Goal: Complete application form: Complete application form

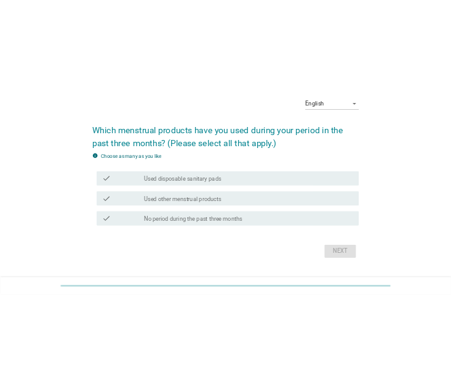
scroll to position [50, 0]
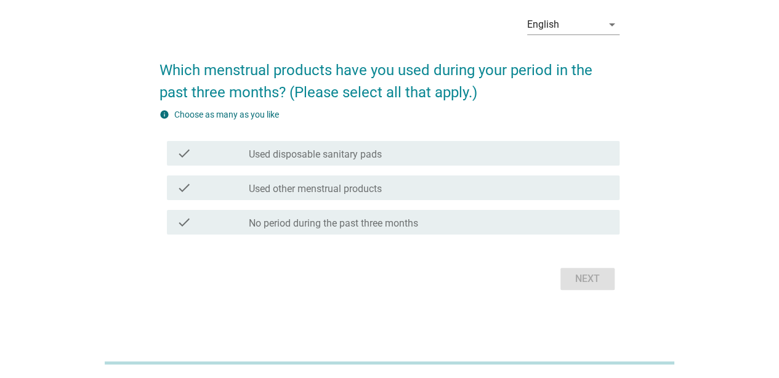
click at [334, 144] on div "check check_box_outline_blank Used disposable sanitary pads" at bounding box center [393, 153] width 453 height 25
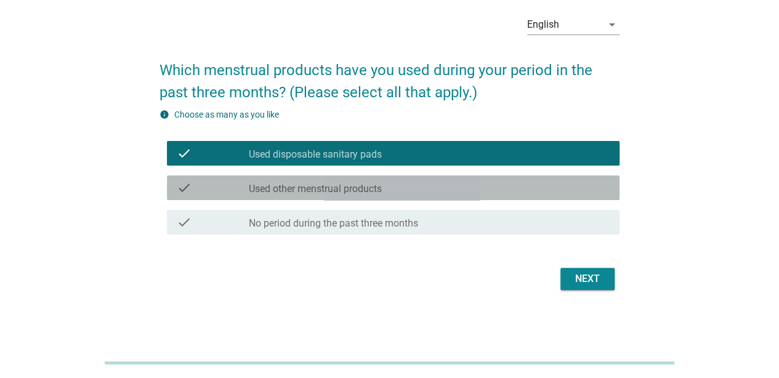
click at [330, 186] on label "Used other menstrual products" at bounding box center [315, 189] width 133 height 12
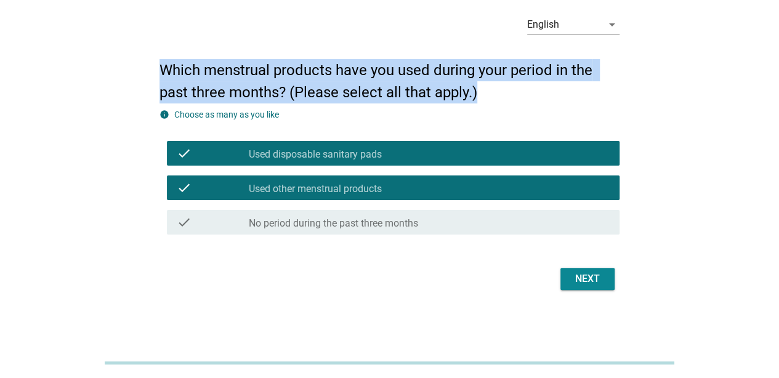
drag, startPoint x: 163, startPoint y: 67, endPoint x: 488, endPoint y: 99, distance: 327.4
click at [488, 99] on h2 "Which menstrual products have you used during your period in the past three mon…" at bounding box center [390, 75] width 460 height 57
copy h2 "Which menstrual products have you used during your period in the past three mon…"
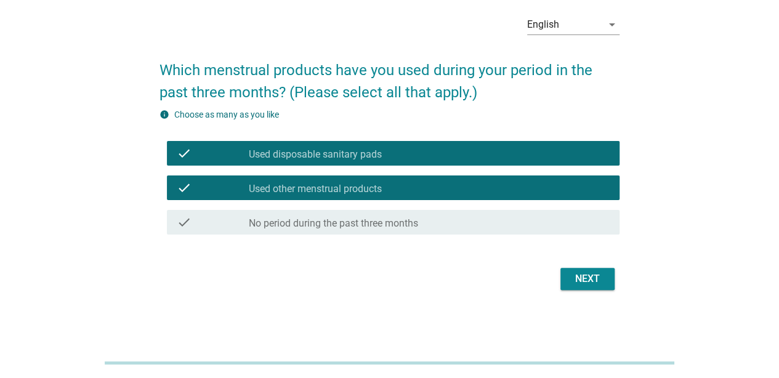
click at [81, 180] on div "English arrow_drop_down Which menstrual products have you used during your peri…" at bounding box center [390, 149] width 720 height 309
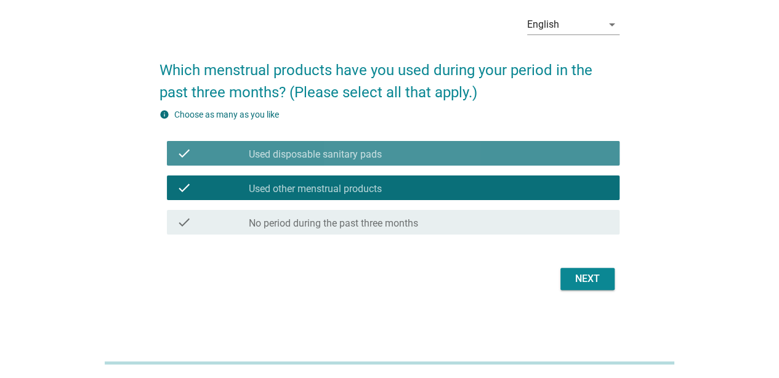
drag, startPoint x: 250, startPoint y: 155, endPoint x: 350, endPoint y: 163, distance: 100.1
click at [350, 163] on div "check check_box_outline_blank Used disposable sanitary pads" at bounding box center [393, 153] width 453 height 25
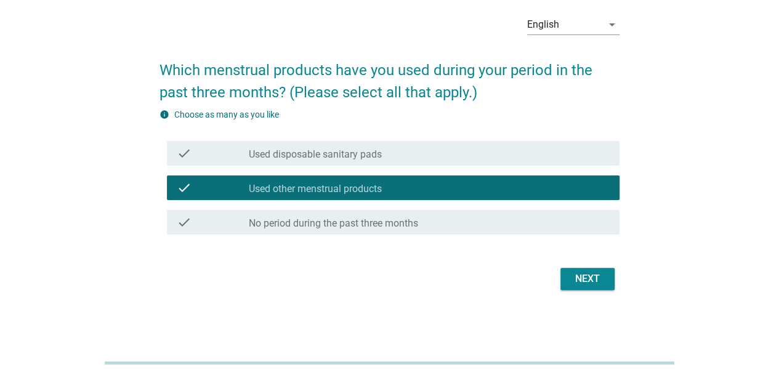
click at [337, 185] on label "Used other menstrual products" at bounding box center [315, 189] width 133 height 12
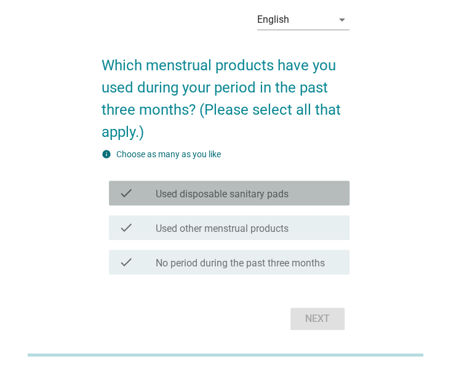
click at [208, 190] on label "Used disposable sanitary pads" at bounding box center [222, 194] width 133 height 12
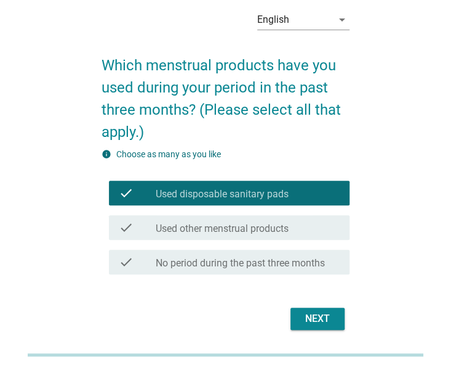
click at [214, 221] on div "check_box_outline_blank Used other menstrual products" at bounding box center [248, 227] width 184 height 15
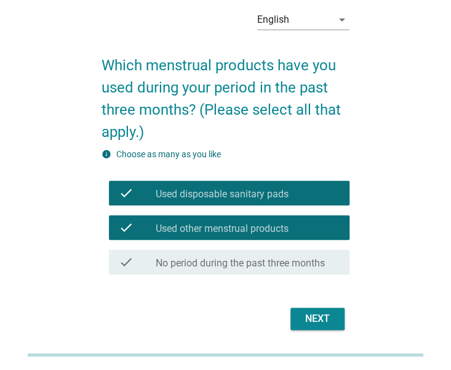
click at [209, 258] on label "No period during the past three months" at bounding box center [240, 263] width 169 height 12
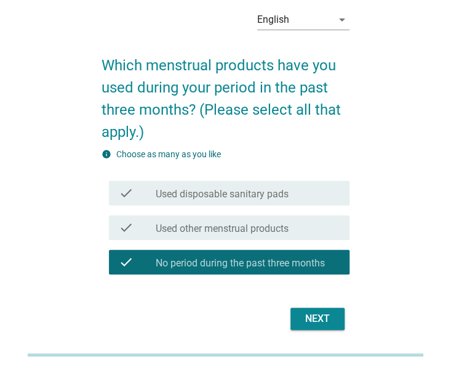
click at [221, 232] on label "Used other menstrual products" at bounding box center [222, 228] width 133 height 12
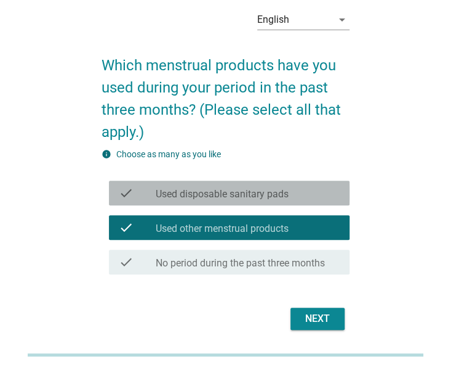
click at [227, 188] on label "Used disposable sanitary pads" at bounding box center [222, 194] width 133 height 12
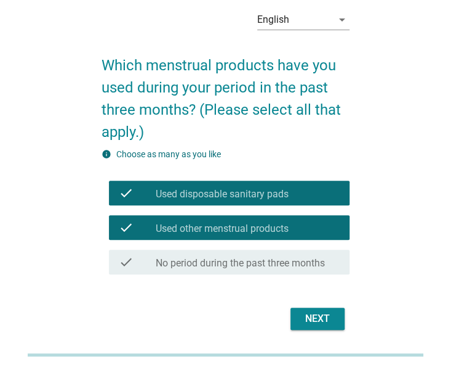
click at [245, 302] on form "Which menstrual products have you used during your period in the past three mon…" at bounding box center [226, 187] width 248 height 291
click at [315, 317] on div "Next" at bounding box center [318, 318] width 34 height 15
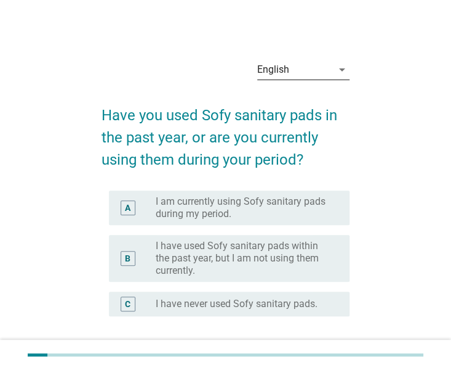
click at [339, 65] on icon "arrow_drop_down" at bounding box center [342, 69] width 15 height 15
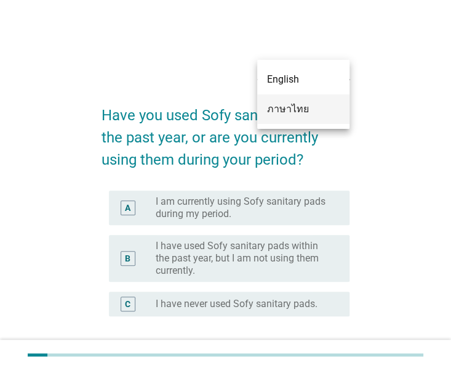
click at [292, 103] on div "ภาษาไทย" at bounding box center [303, 109] width 73 height 15
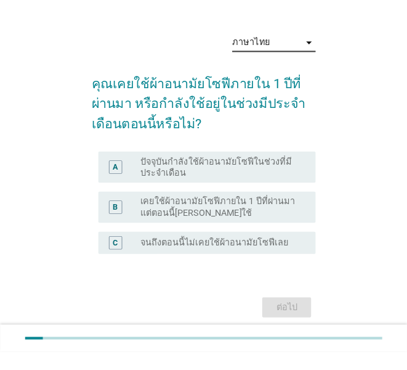
scroll to position [62, 0]
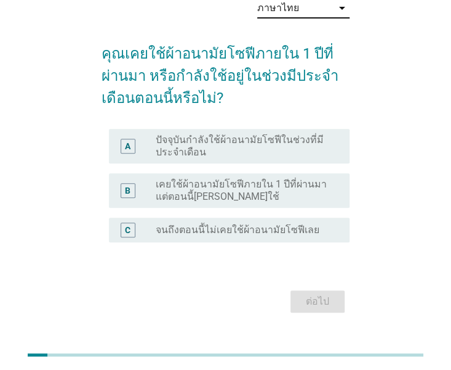
click at [241, 150] on label "ปัจจุบันกำลังใช้ผ้าอนามัยโซฟีในช่วงที่มีประจำเดือน" at bounding box center [243, 146] width 174 height 25
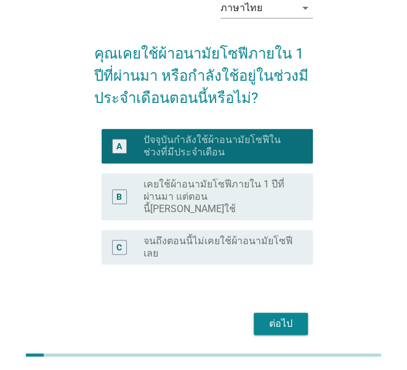
click at [275, 316] on div "ต่อไป" at bounding box center [281, 323] width 34 height 15
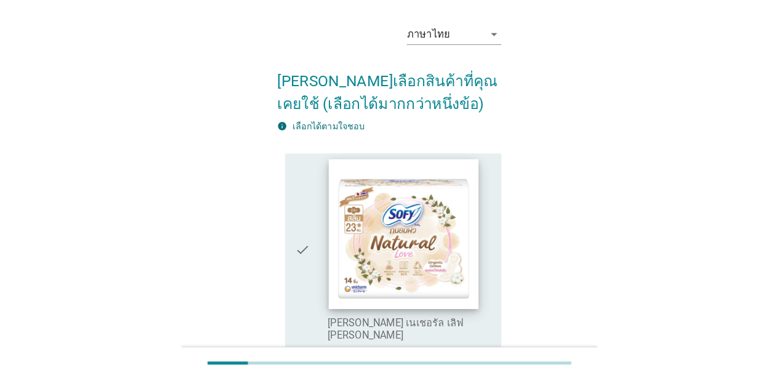
scroll to position [185, 0]
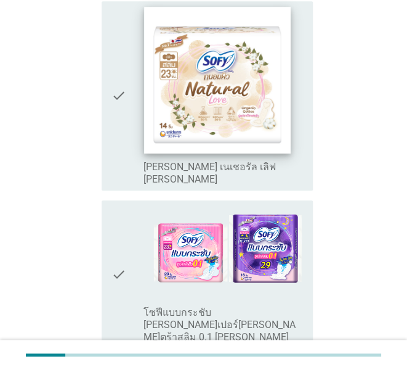
click at [243, 126] on img at bounding box center [217, 80] width 147 height 147
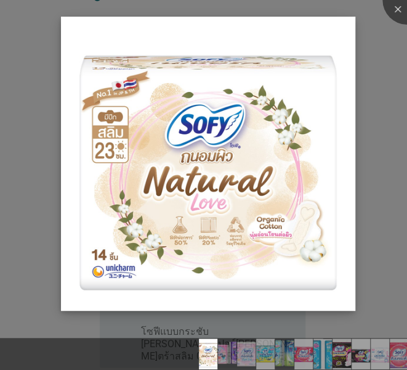
click at [225, 224] on img at bounding box center [208, 164] width 294 height 294
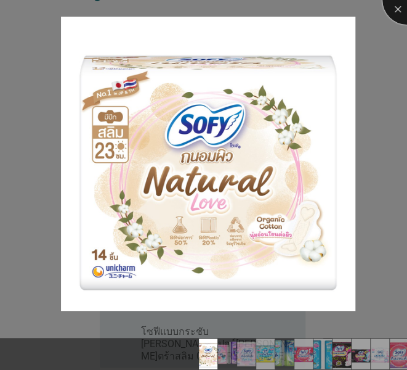
click at [400, 13] on div at bounding box center [406, -1] width 49 height 49
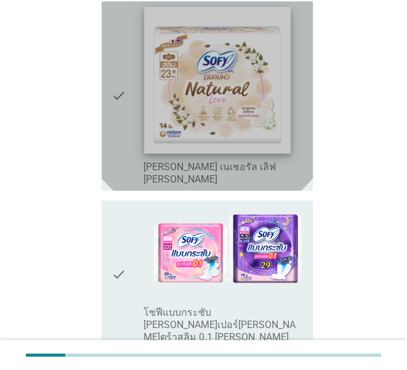
click at [185, 107] on img at bounding box center [217, 80] width 147 height 147
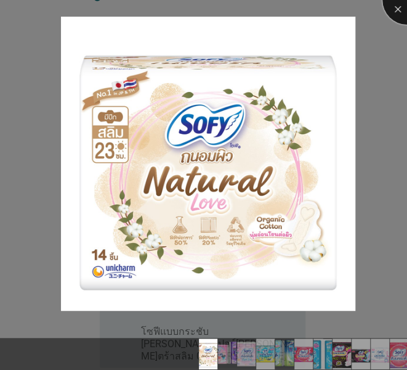
click at [394, 14] on div at bounding box center [406, -1] width 49 height 49
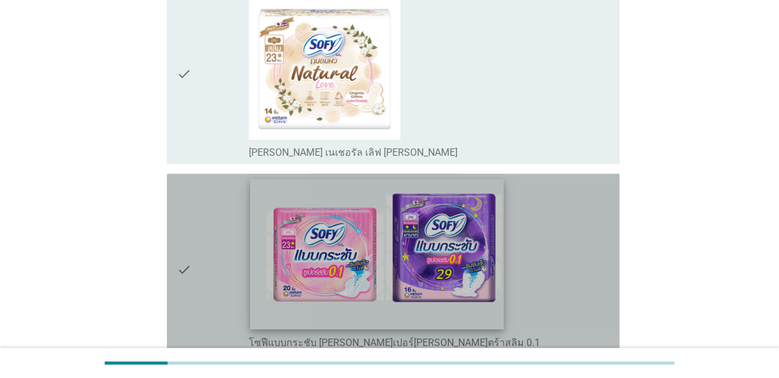
click at [303, 245] on img at bounding box center [377, 254] width 254 height 150
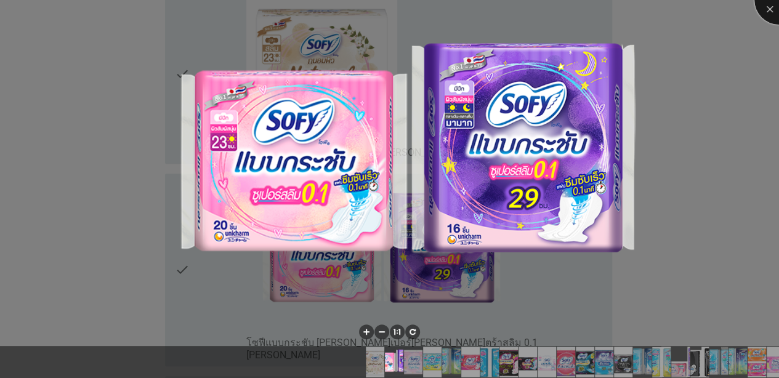
click at [611, 10] on div at bounding box center [779, -1] width 49 height 49
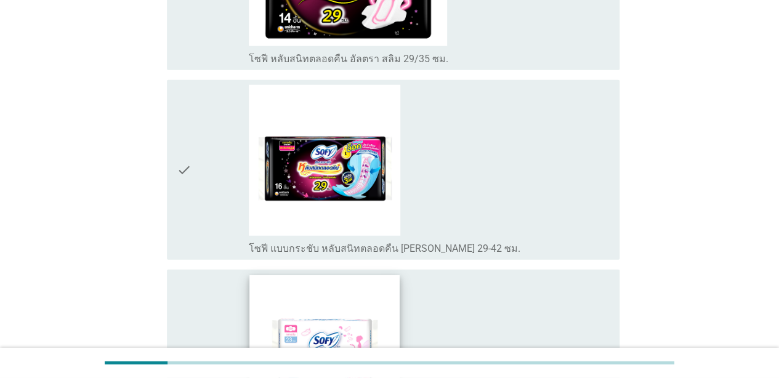
scroll to position [1725, 0]
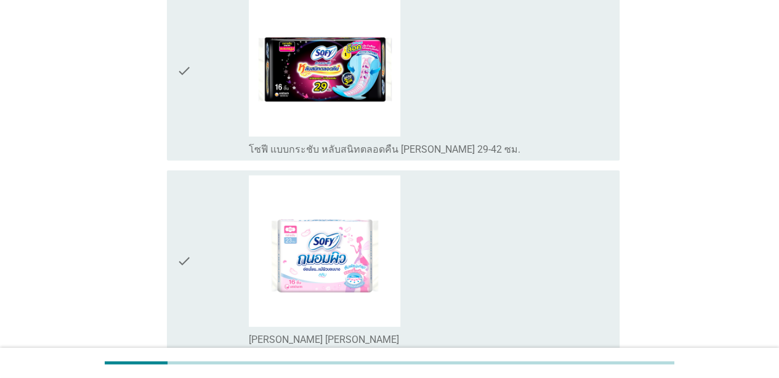
click at [184, 46] on icon "check" at bounding box center [184, 71] width 15 height 171
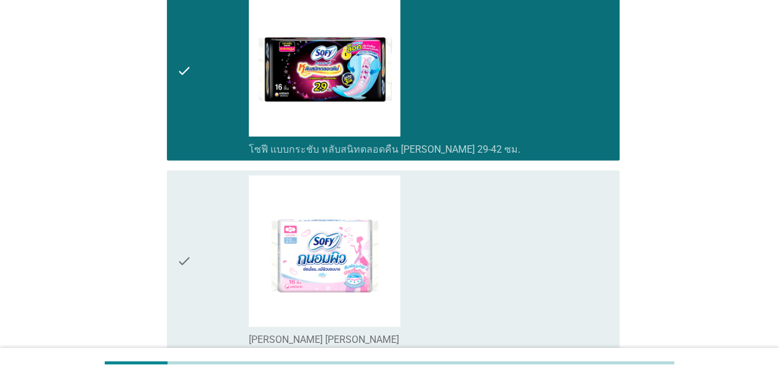
click at [207, 227] on div "check" at bounding box center [213, 261] width 72 height 171
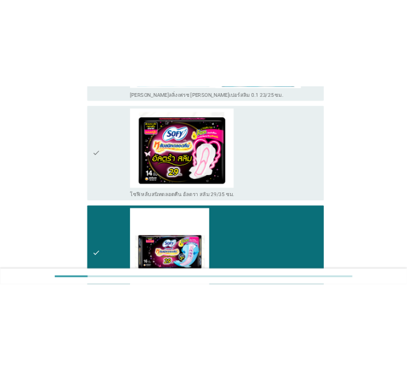
scroll to position [1293, 0]
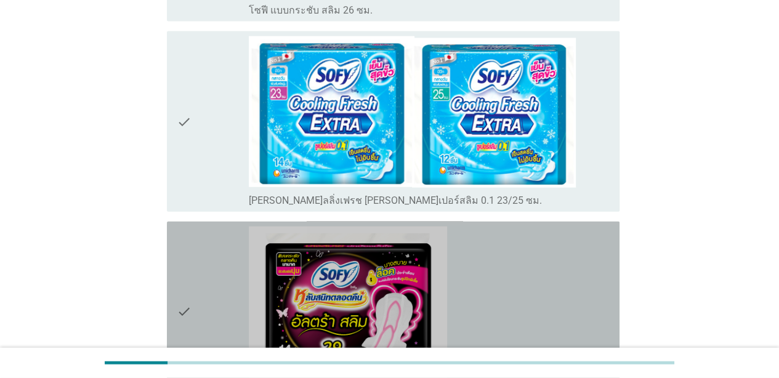
drag, startPoint x: 194, startPoint y: 239, endPoint x: 201, endPoint y: 238, distance: 7.5
click at [195, 239] on div "check" at bounding box center [213, 312] width 72 height 171
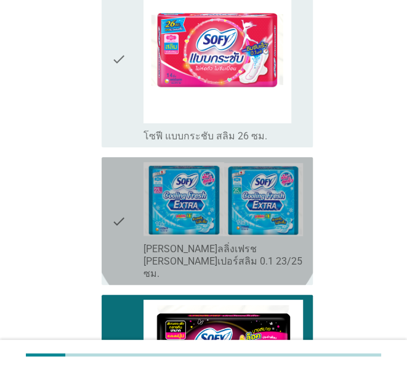
click at [119, 162] on icon "check" at bounding box center [118, 221] width 15 height 118
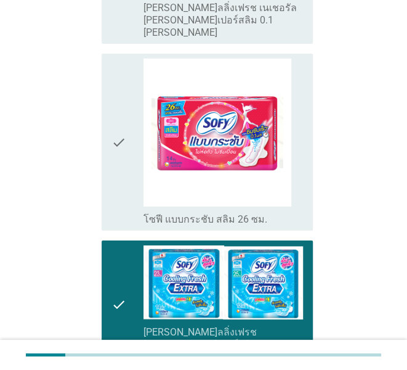
scroll to position [924, 0]
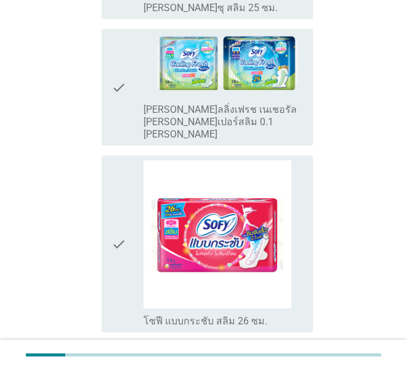
click at [117, 172] on icon "check" at bounding box center [118, 243] width 15 height 167
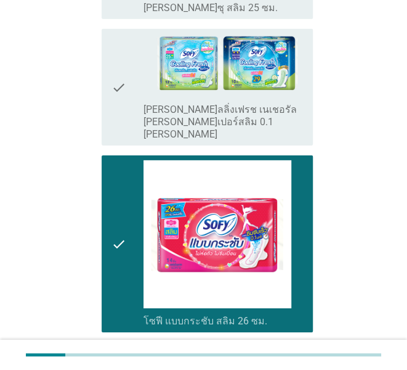
click at [118, 34] on icon "check" at bounding box center [118, 87] width 15 height 107
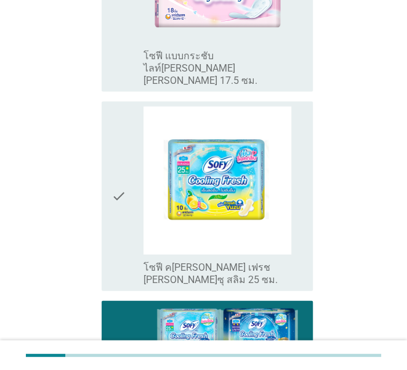
scroll to position [554, 0]
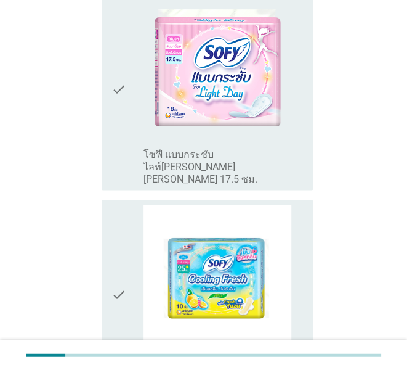
drag, startPoint x: 116, startPoint y: 233, endPoint x: 121, endPoint y: 211, distance: 23.5
click at [118, 233] on icon "check" at bounding box center [118, 293] width 15 height 179
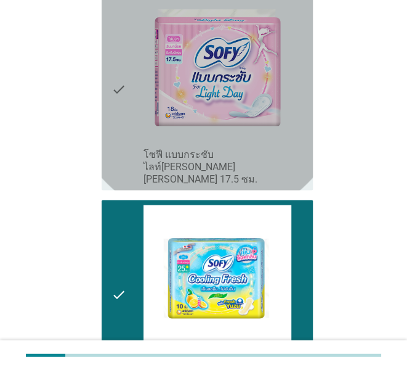
click at [110, 68] on div "check check_box_outline_blank โซฟี แบบกระชับ ไลท์[PERSON_NAME] [PERSON_NAME] 17…" at bounding box center [207, 88] width 211 height 201
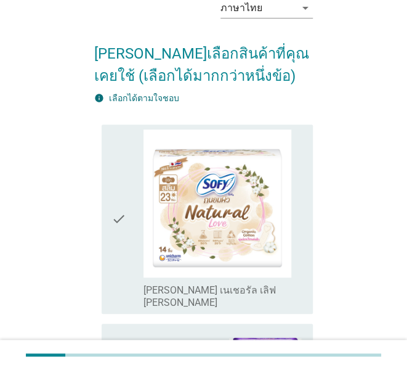
click at [116, 174] on icon "check" at bounding box center [118, 218] width 15 height 179
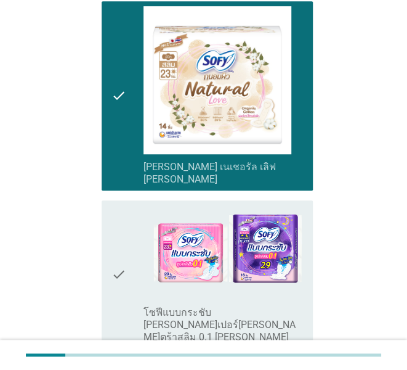
click at [117, 232] on icon "check" at bounding box center [118, 274] width 15 height 138
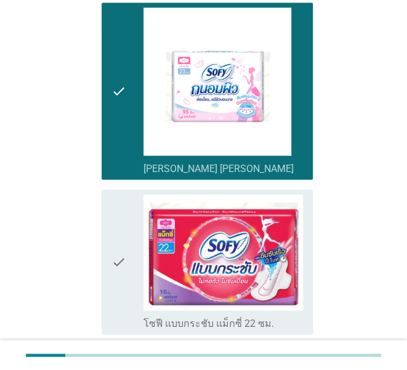
scroll to position [1848, 0]
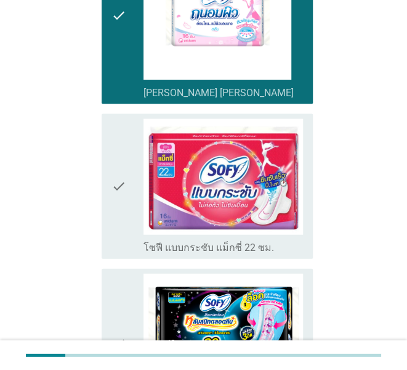
drag, startPoint x: 121, startPoint y: 119, endPoint x: 120, endPoint y: 195, distance: 75.8
click at [121, 119] on icon "check" at bounding box center [118, 186] width 15 height 135
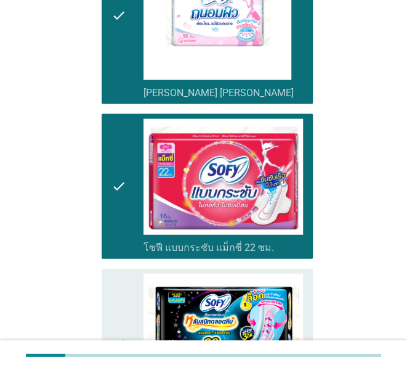
click at [116, 273] on icon "check" at bounding box center [118, 342] width 15 height 139
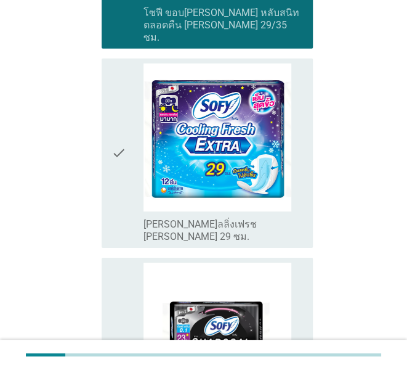
scroll to position [2217, 0]
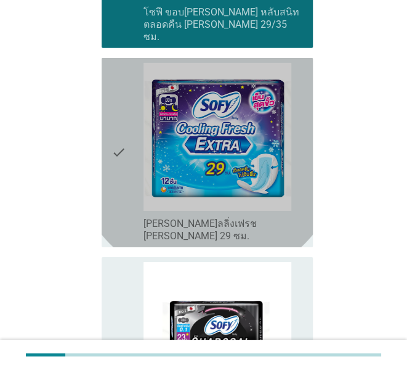
click at [120, 91] on icon "check" at bounding box center [118, 152] width 15 height 179
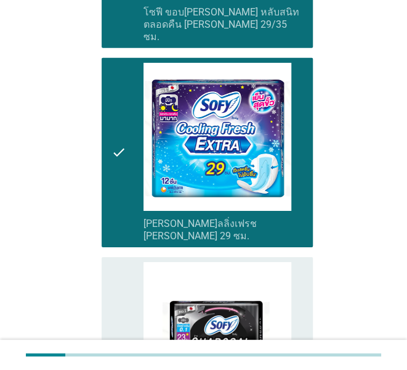
click at [111, 262] on icon "check" at bounding box center [118, 351] width 15 height 179
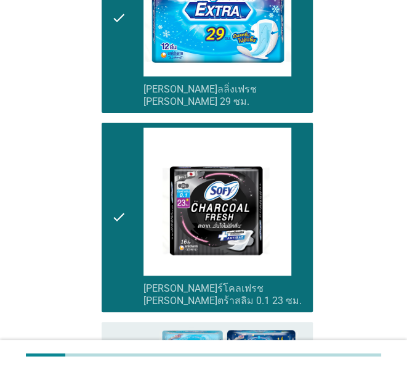
scroll to position [2464, 0]
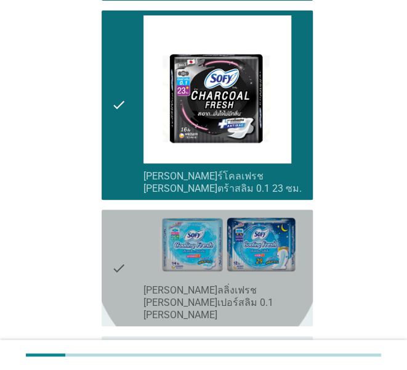
click at [115, 214] on icon "check" at bounding box center [118, 267] width 15 height 107
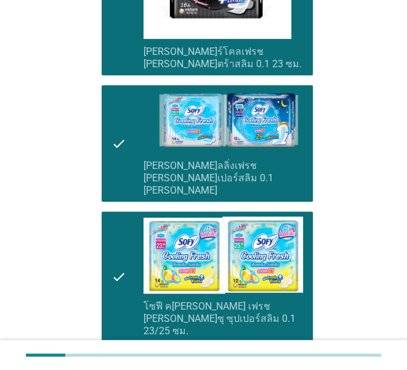
scroll to position [2772, 0]
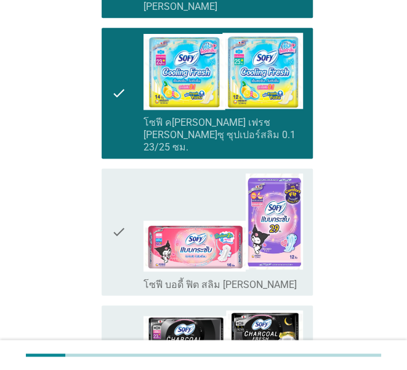
click at [122, 173] on icon "check" at bounding box center [118, 231] width 15 height 117
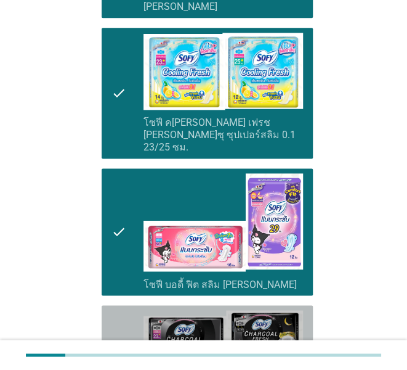
click at [118, 310] on icon "check" at bounding box center [118, 351] width 15 height 83
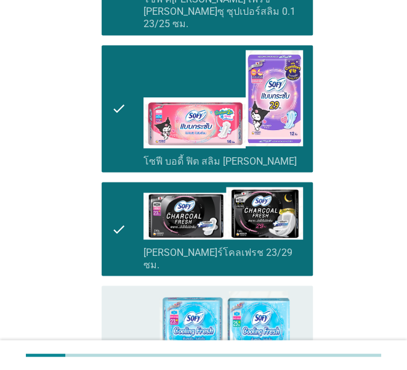
click at [131, 290] on div "check" at bounding box center [127, 351] width 32 height 123
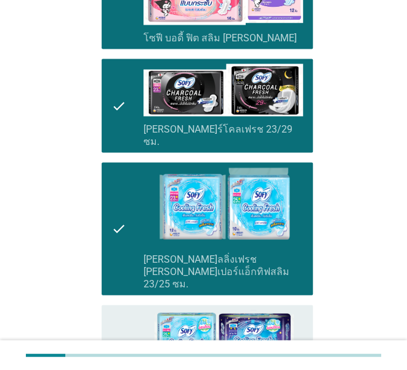
click at [124, 309] on icon "check" at bounding box center [118, 357] width 15 height 97
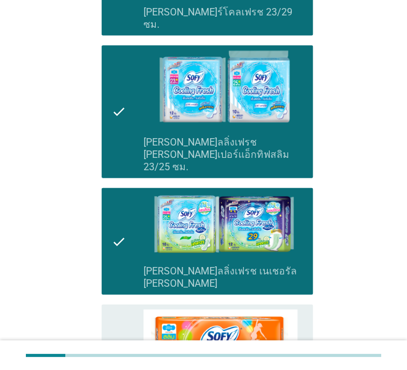
scroll to position [3264, 0]
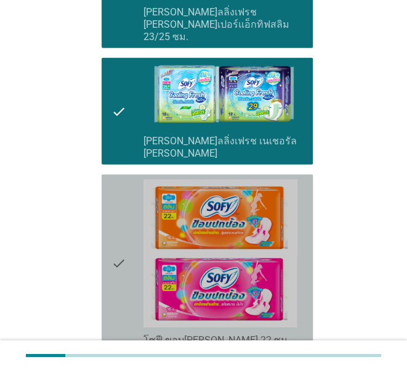
click at [111, 179] on icon "check" at bounding box center [118, 262] width 15 height 167
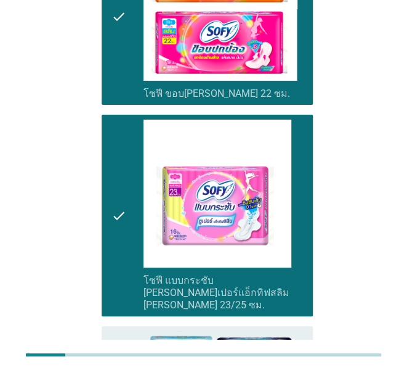
scroll to position [3513, 0]
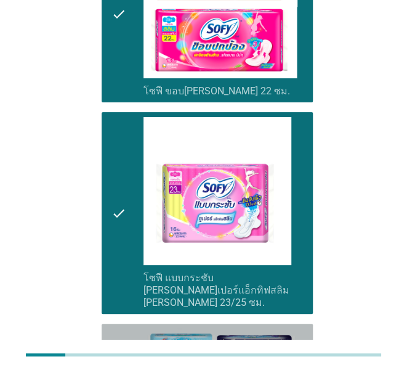
drag, startPoint x: 113, startPoint y: 191, endPoint x: 128, endPoint y: 190, distance: 14.8
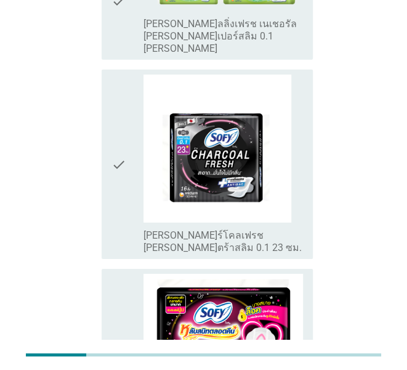
scroll to position [3431, 0]
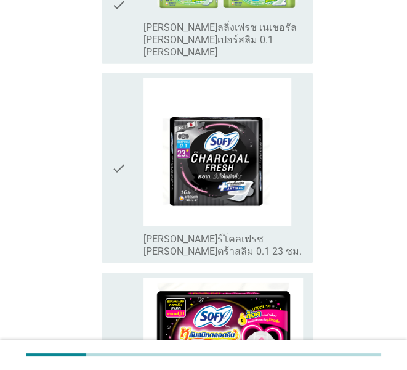
click at [111, 277] on icon "check" at bounding box center [118, 353] width 15 height 153
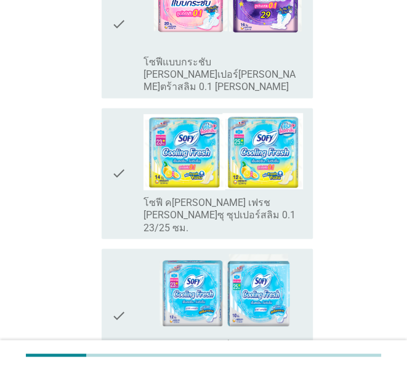
scroll to position [2815, 0]
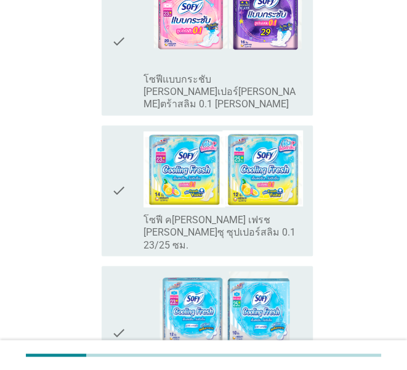
click at [121, 270] on icon "check" at bounding box center [118, 331] width 15 height 123
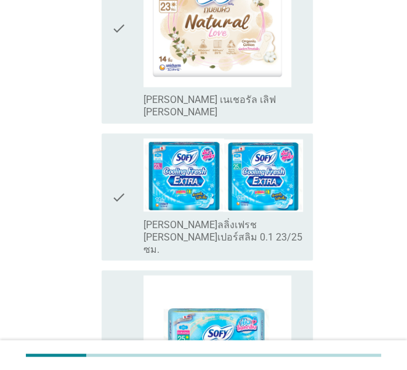
scroll to position [413, 0]
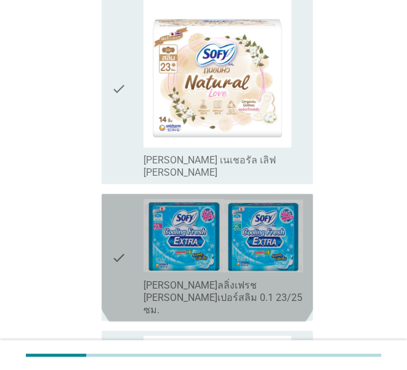
click at [123, 229] on icon "check" at bounding box center [118, 257] width 15 height 118
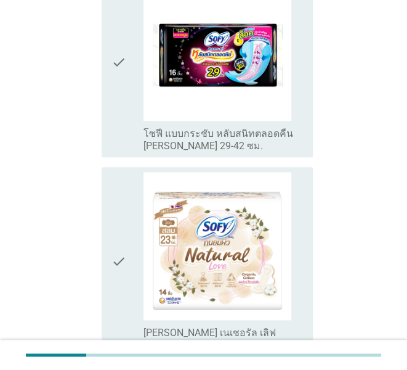
scroll to position [474, 0]
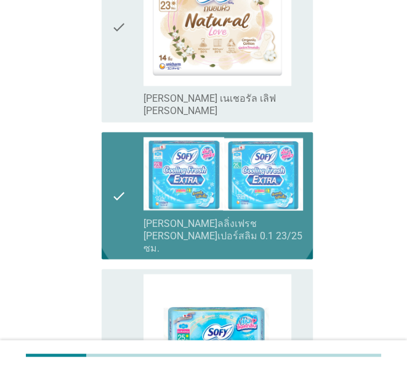
click at [110, 187] on div "check check_box_outline_blank [PERSON_NAME]ลลิ่งเฟรช [PERSON_NAME]เปอร์สลิม 0.1…" at bounding box center [207, 195] width 211 height 127
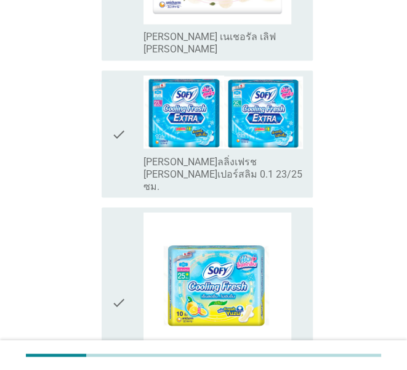
click at [127, 118] on div "check" at bounding box center [127, 134] width 32 height 118
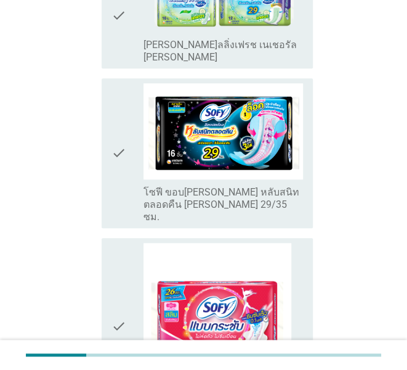
scroll to position [1275, 0]
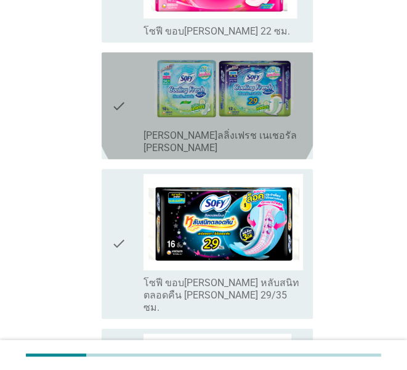
click at [113, 57] on icon "check" at bounding box center [118, 105] width 15 height 97
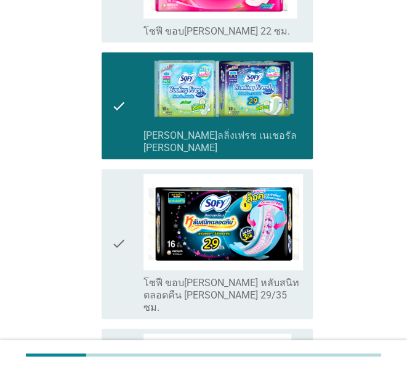
click at [126, 60] on div "check" at bounding box center [127, 105] width 32 height 97
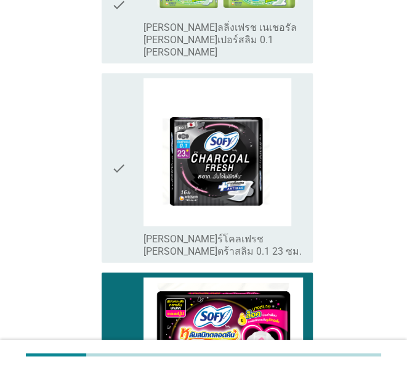
scroll to position [3554, 0]
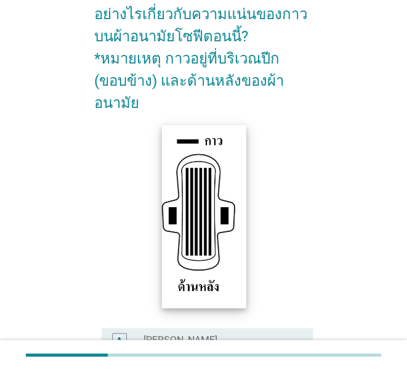
scroll to position [307, 0]
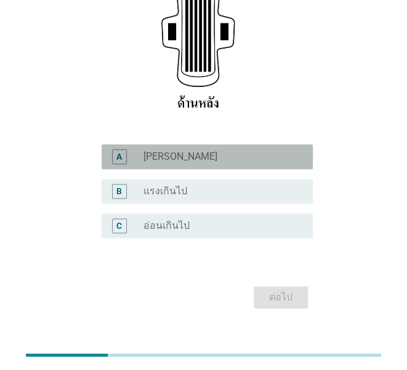
click at [158, 150] on label "[PERSON_NAME]" at bounding box center [181, 156] width 74 height 12
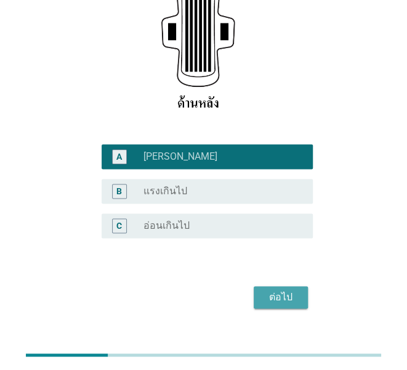
click at [285, 289] on div "ต่อไป" at bounding box center [281, 296] width 34 height 15
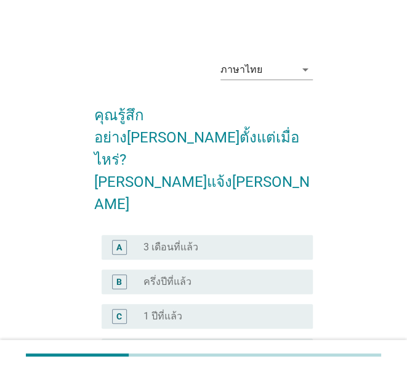
scroll to position [62, 0]
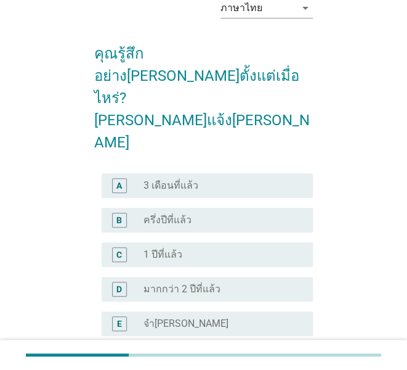
click at [183, 179] on label "3 เดือนที่แล้ว" at bounding box center [171, 185] width 55 height 12
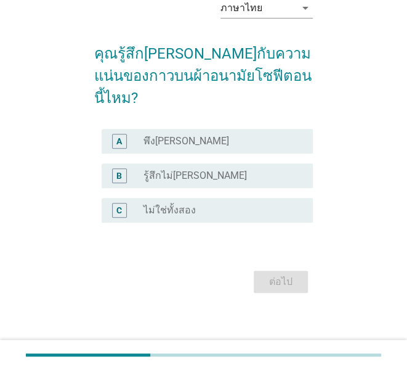
scroll to position [0, 0]
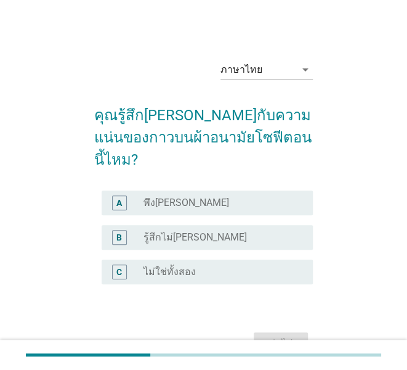
click at [169, 196] on label "พึง[PERSON_NAME]" at bounding box center [187, 202] width 86 height 12
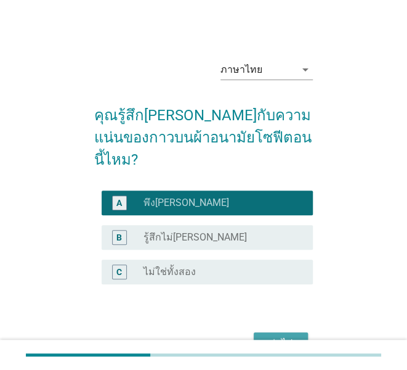
click at [268, 336] on div "ต่อไป" at bounding box center [281, 343] width 34 height 15
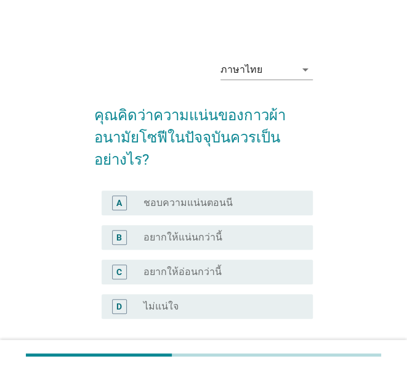
click at [180, 208] on label "ชอบความแน่นตอนนี" at bounding box center [188, 202] width 89 height 12
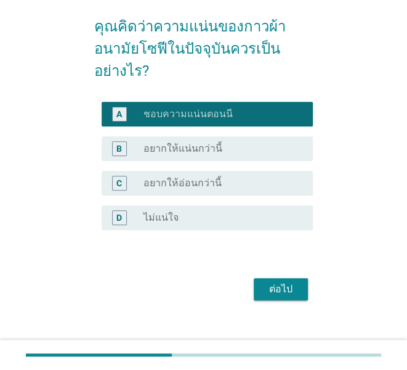
scroll to position [102, 0]
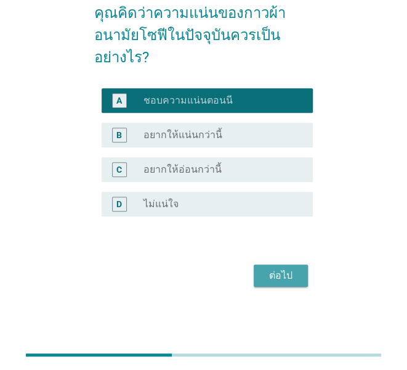
click at [269, 281] on div "ต่อไป" at bounding box center [281, 275] width 34 height 15
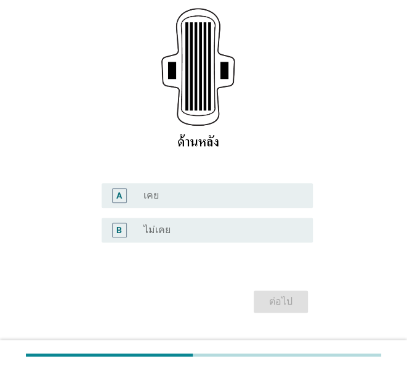
scroll to position [250, 0]
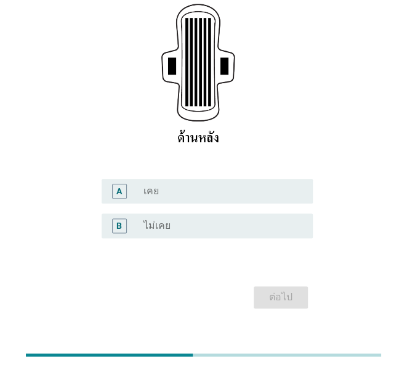
click at [169, 185] on div "radio_button_unchecked เคย" at bounding box center [219, 191] width 150 height 12
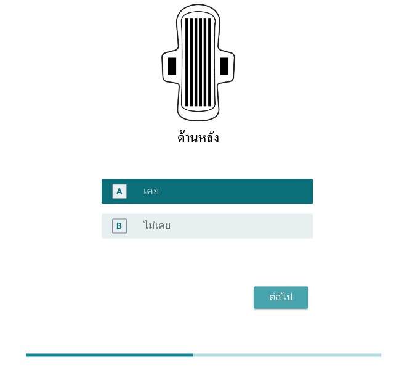
click at [276, 289] on div "ต่อไป" at bounding box center [281, 296] width 34 height 15
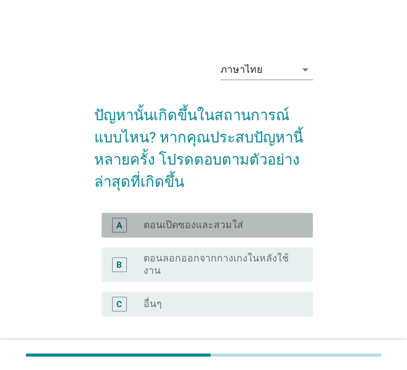
click at [212, 225] on label "ตอนเปิดซองและสวมใส่" at bounding box center [194, 225] width 100 height 12
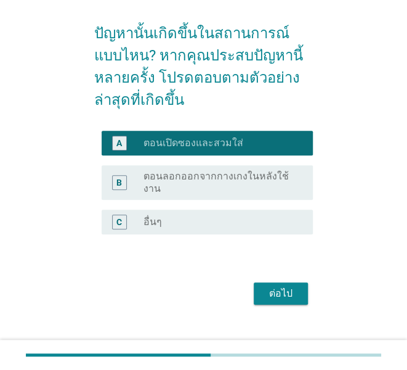
scroll to position [100, 0]
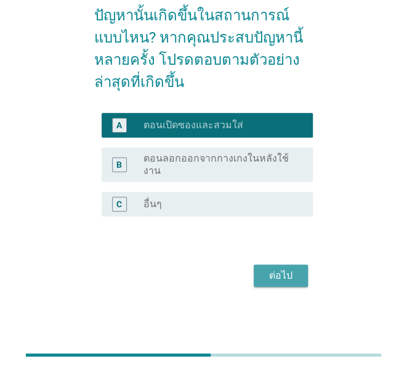
click at [293, 280] on div "ต่อไป" at bounding box center [281, 275] width 34 height 15
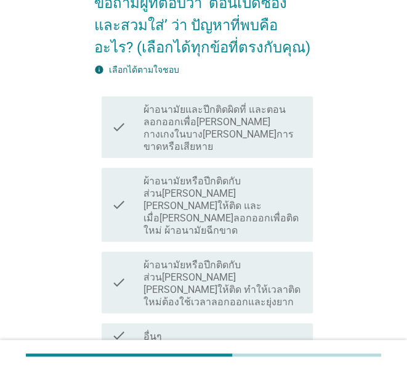
scroll to position [179, 0]
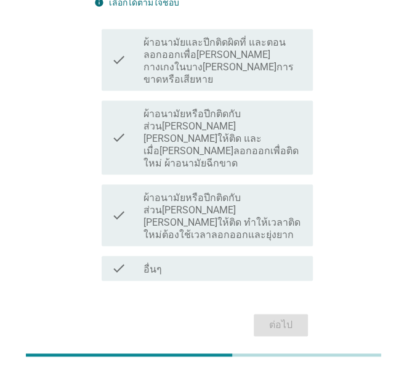
click at [208, 46] on label "ผ้าอนามัยและปีกติดผิดที่ และตอนลอกออกเพื่อ[PERSON_NAME] กางเกงในบาง[PERSON_NAME…" at bounding box center [224, 60] width 160 height 49
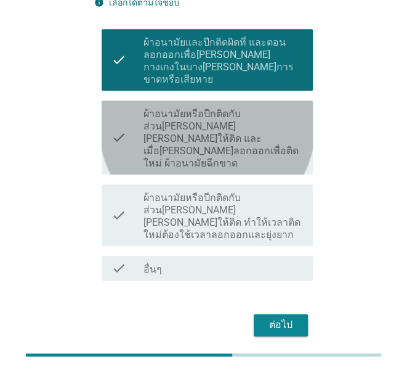
click at [190, 108] on label "ผ้าอนามัยหรือปีกติดกับส่วน[PERSON_NAME][PERSON_NAME]ให้ติด และเมื่อ[PERSON_NAME…" at bounding box center [224, 139] width 160 height 62
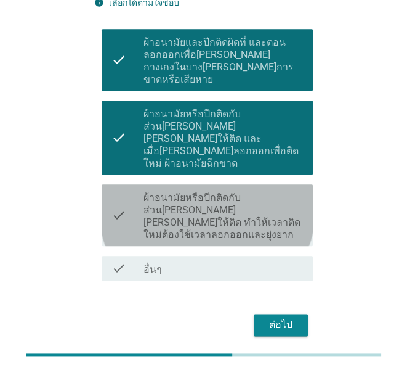
click at [172, 192] on label "ผ้าอนามัยหรือปีกติดกับส่วน[PERSON_NAME][PERSON_NAME]ให้ติด ทำให้เวลาติดใหม่ต้อง…" at bounding box center [224, 216] width 160 height 49
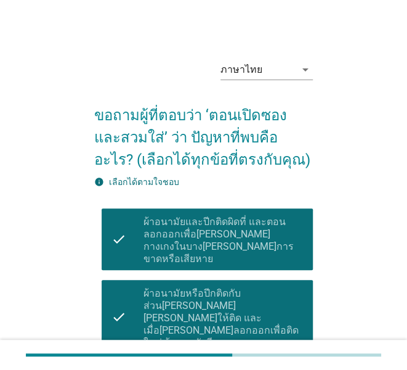
scroll to position [62, 0]
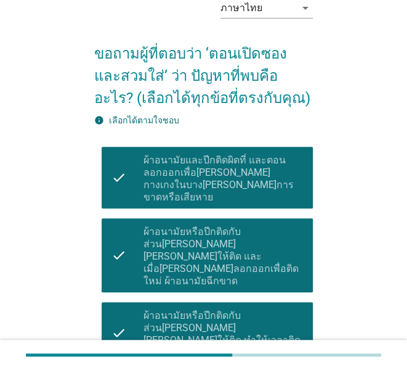
click at [215, 176] on label "ผ้าอนามัยและปีกติดผิดที่ และตอนลอกออกเพื่อ[PERSON_NAME] กางเกงในบาง[PERSON_NAME…" at bounding box center [224, 178] width 160 height 49
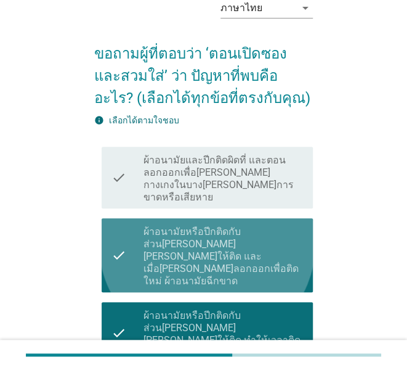
click at [193, 223] on div "check_box ผ้าอนามัยหรือปีกติดกับส่วน[PERSON_NAME][PERSON_NAME]ให้ติด และเมื่อ[P…" at bounding box center [224, 255] width 160 height 64
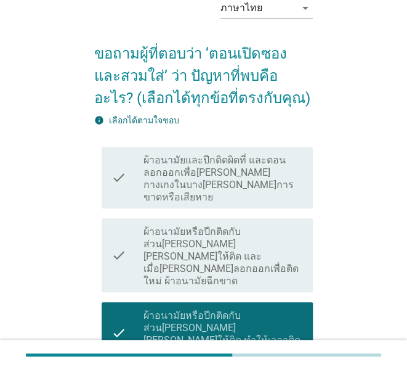
click at [182, 297] on div "check check_box ผ้าอนามัยหรือปีกติดกับส่วน[PERSON_NAME][PERSON_NAME]ให้ติด ทำให…" at bounding box center [203, 332] width 219 height 71
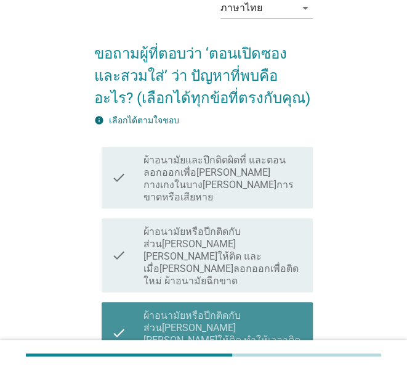
click at [187, 309] on label "ผ้าอนามัยหรือปีกติดกับส่วน[PERSON_NAME][PERSON_NAME]ให้ติด ทำให้เวลาติดใหม่ต้อง…" at bounding box center [224, 333] width 160 height 49
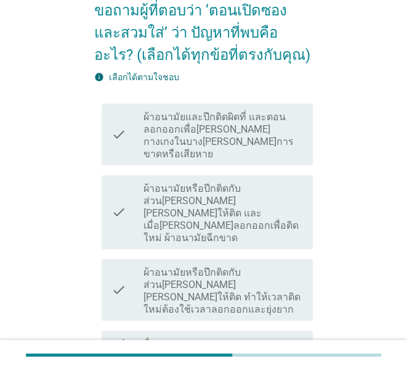
scroll to position [123, 0]
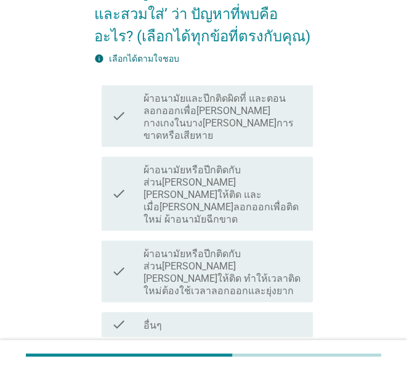
click at [208, 116] on label "ผ้าอนามัยและปีกติดผิดที่ และตอนลอกออกเพื่อ[PERSON_NAME] กางเกงในบาง[PERSON_NAME…" at bounding box center [224, 116] width 160 height 49
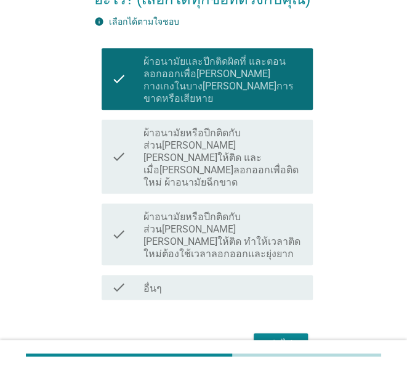
scroll to position [179, 0]
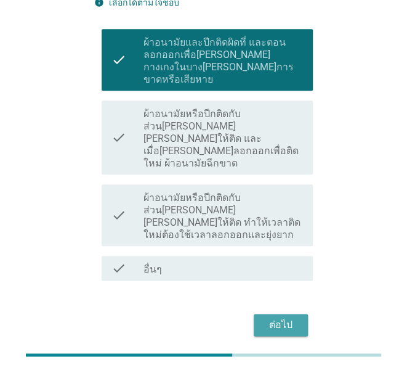
click at [280, 314] on button "ต่อไป" at bounding box center [281, 325] width 54 height 22
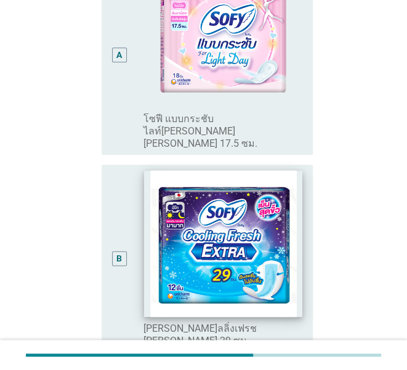
scroll to position [246, 0]
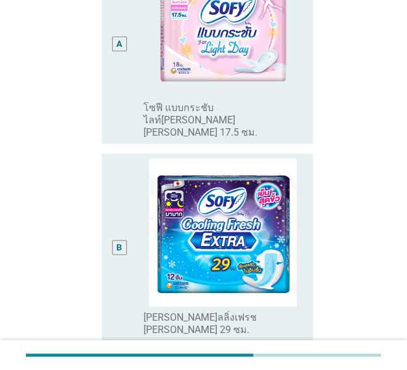
click at [132, 24] on div "A" at bounding box center [127, 44] width 32 height 190
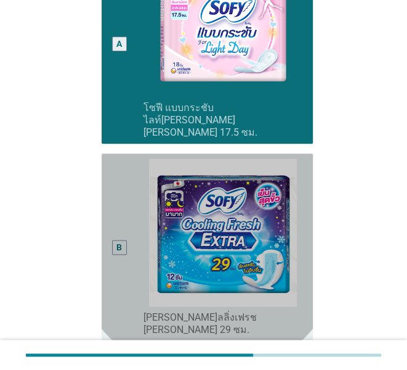
click at [124, 196] on div "B" at bounding box center [119, 246] width 16 height 177
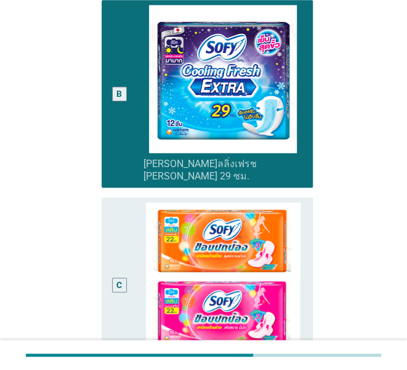
scroll to position [489, 0]
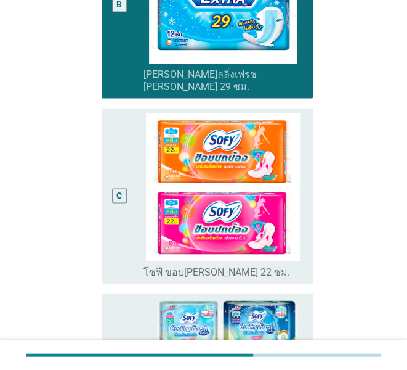
click at [111, 150] on div "C" at bounding box center [119, 195] width 16 height 165
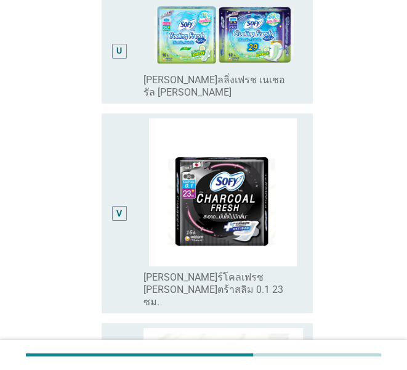
scroll to position [3507, 0]
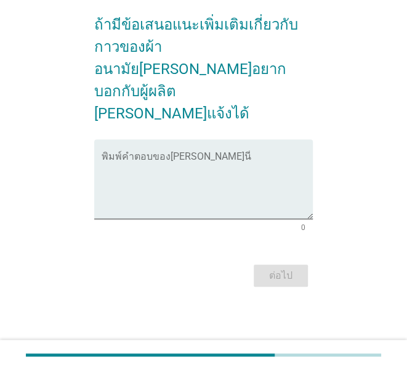
scroll to position [0, 0]
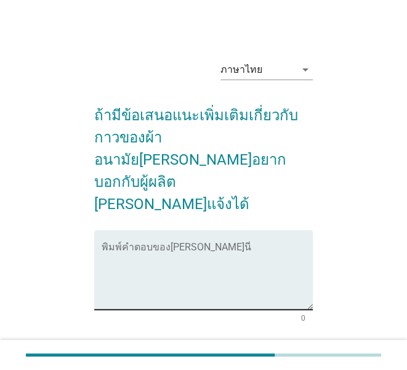
click at [184, 245] on textarea "พิมพ์คำตอบของคุณ ที่นี่" at bounding box center [207, 277] width 211 height 65
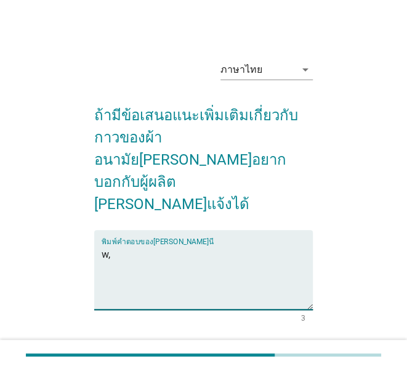
type textarea "w"
type textarea "ไม่มี เอาไว้พัฒนาในโอกาสต่อไป"
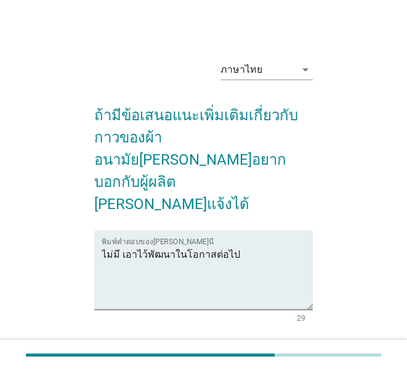
click at [275, 358] on div "ต่อไป" at bounding box center [281, 365] width 34 height 15
